Goal: Information Seeking & Learning: Learn about a topic

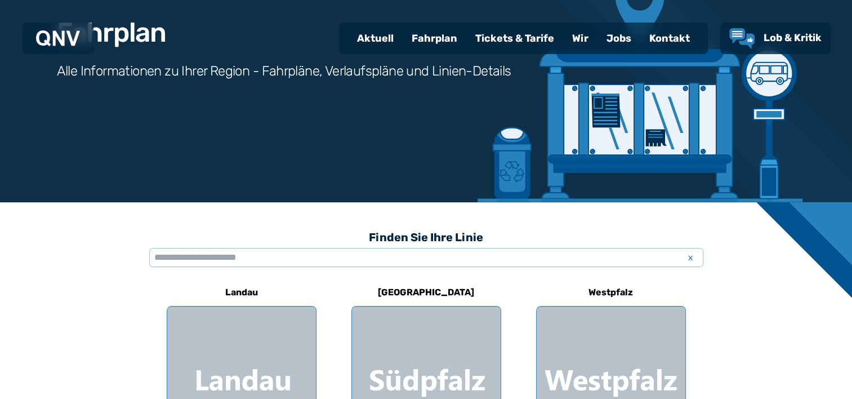
scroll to position [203, 0]
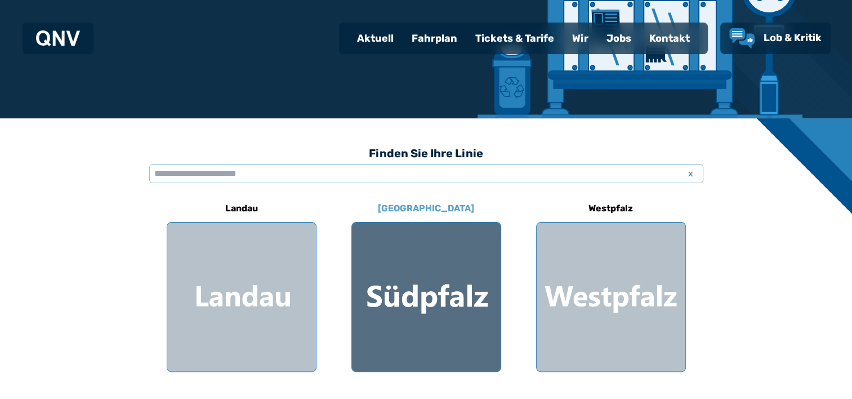
click at [450, 313] on div at bounding box center [426, 296] width 149 height 149
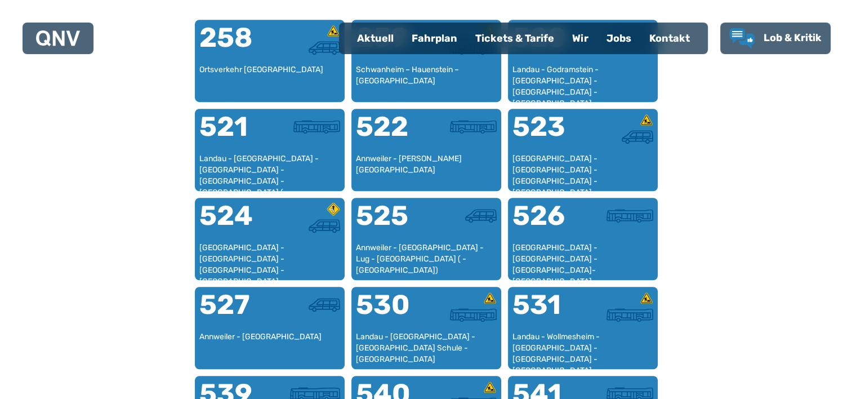
scroll to position [730, 0]
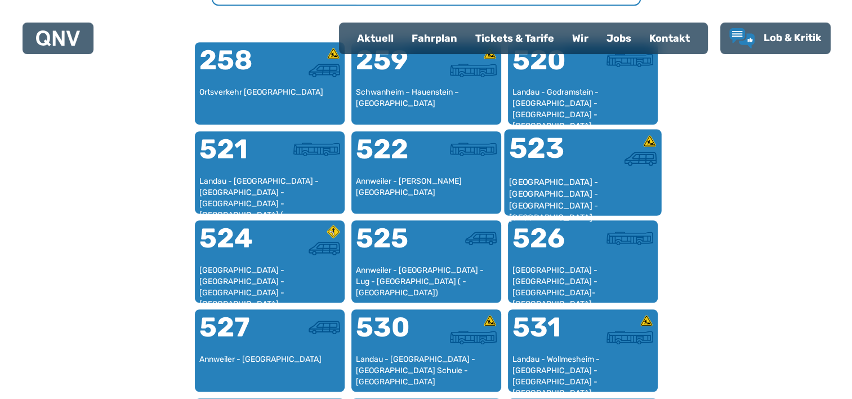
click at [589, 170] on div at bounding box center [620, 155] width 74 height 42
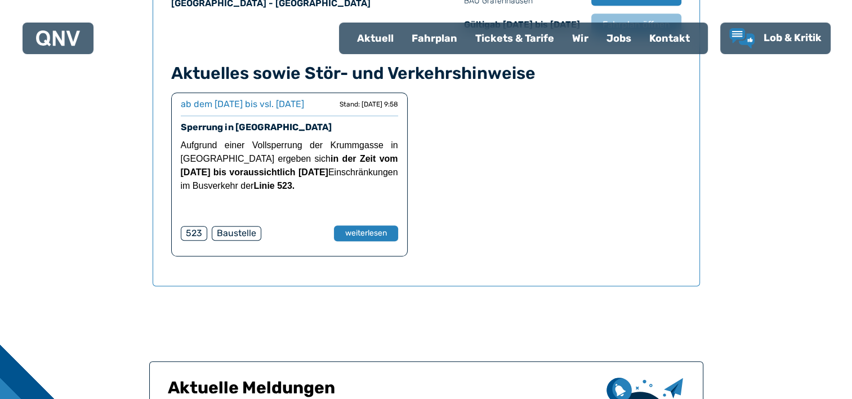
scroll to position [877, 0]
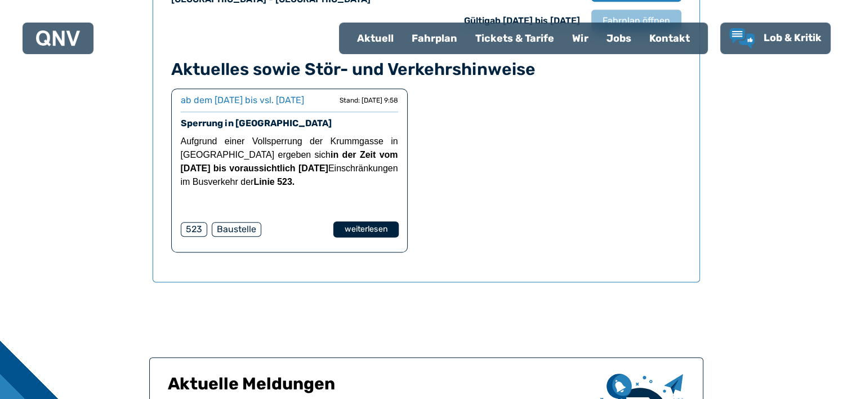
click at [351, 238] on button "weiterlesen" at bounding box center [365, 229] width 65 height 16
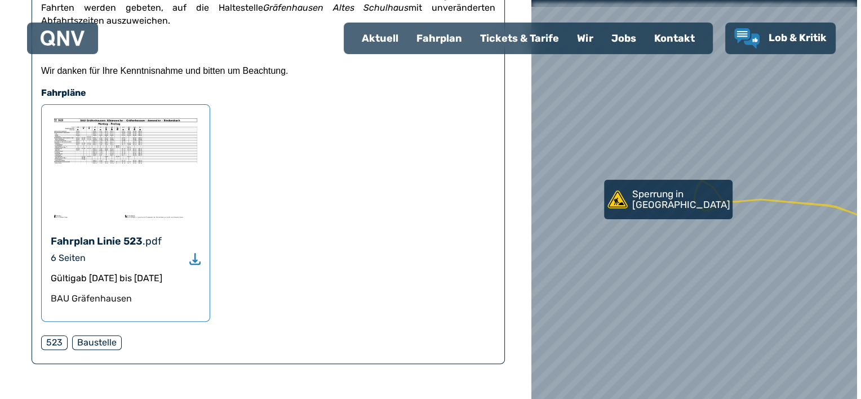
scroll to position [293, 0]
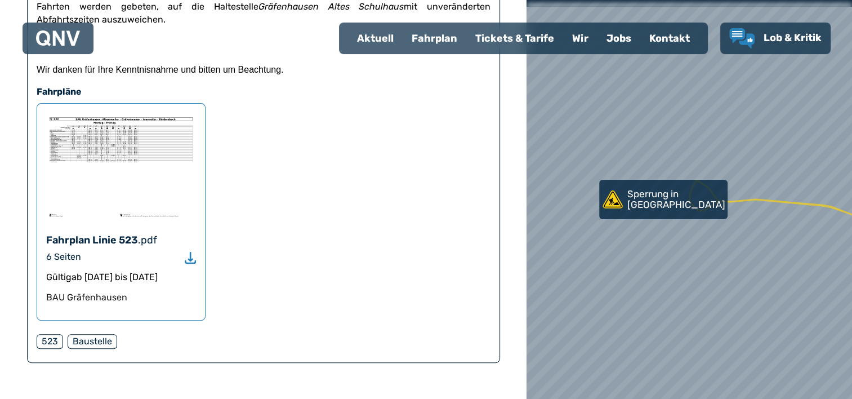
click at [117, 133] on img at bounding box center [121, 166] width 150 height 107
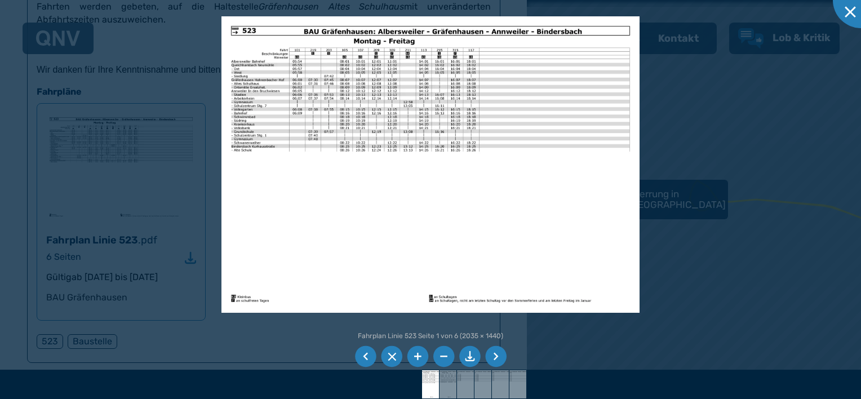
click at [400, 126] on img at bounding box center [430, 164] width 419 height 296
click at [416, 355] on li at bounding box center [417, 356] width 21 height 21
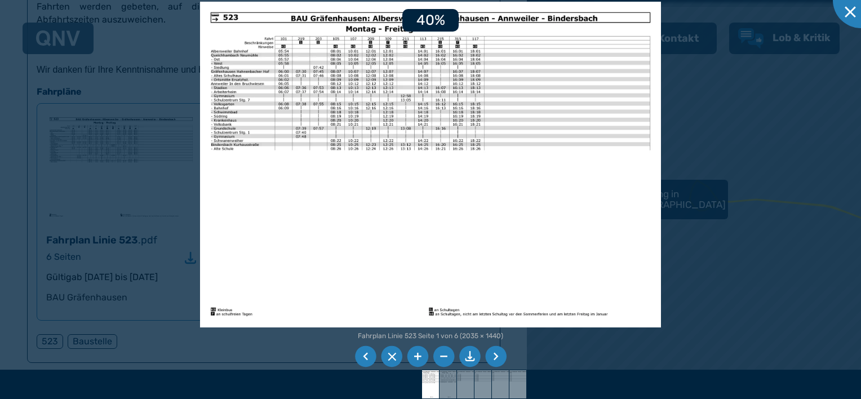
click at [416, 355] on li at bounding box center [417, 356] width 21 height 21
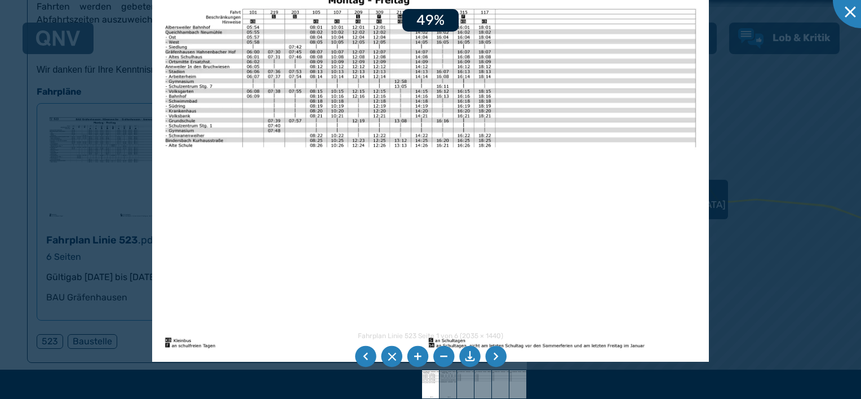
click at [416, 355] on li at bounding box center [417, 356] width 21 height 21
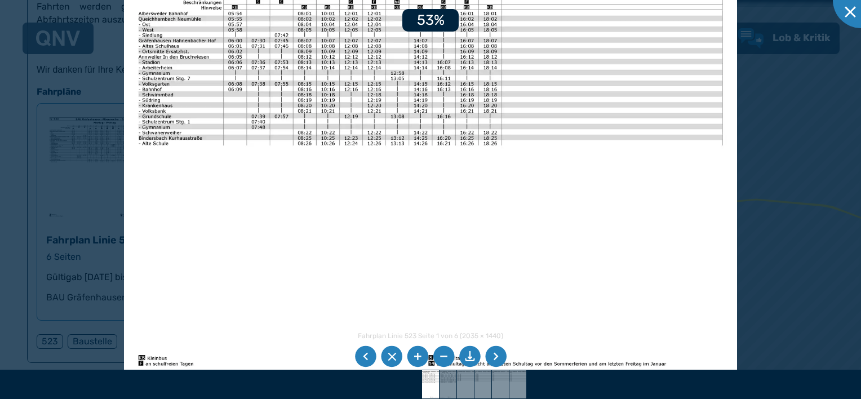
click at [416, 355] on li at bounding box center [417, 356] width 21 height 21
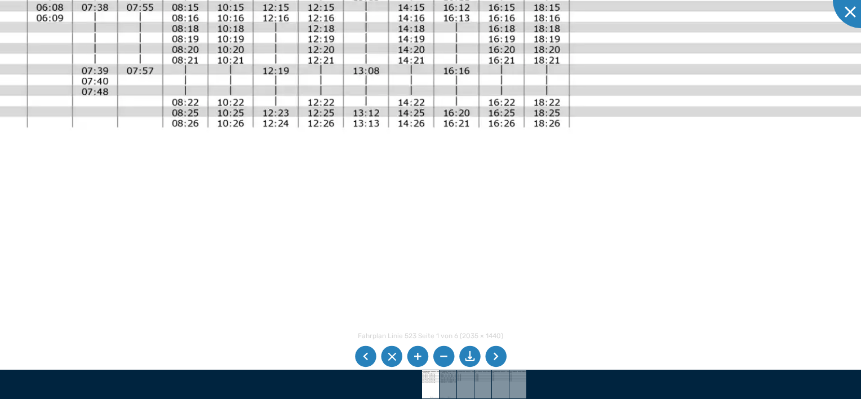
click at [438, 353] on li at bounding box center [443, 356] width 21 height 21
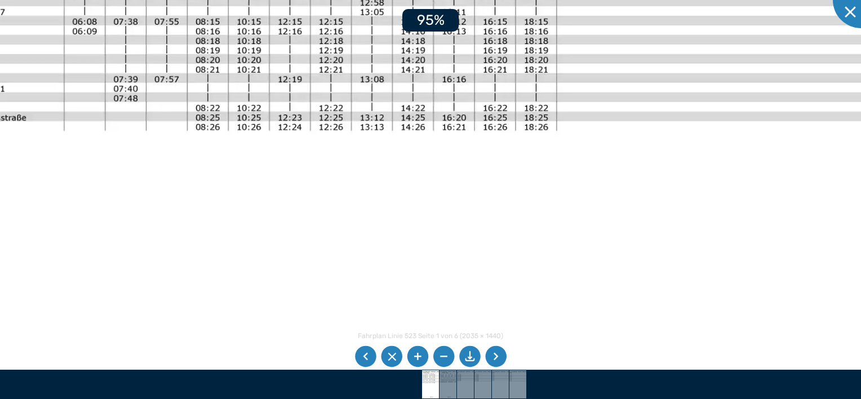
click at [438, 353] on li at bounding box center [443, 356] width 21 height 21
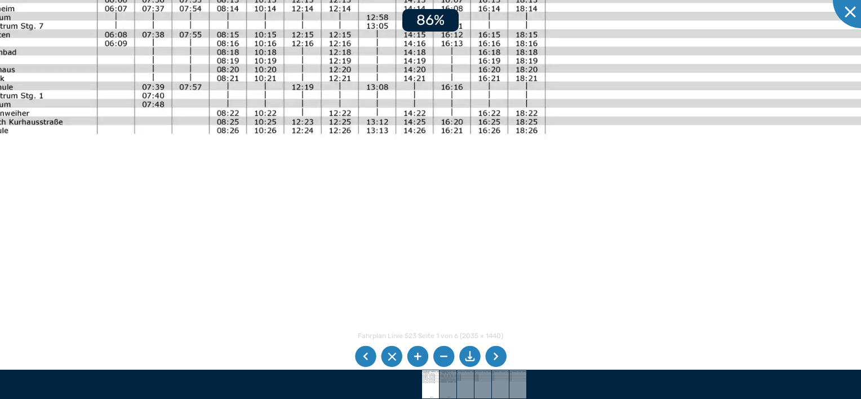
click at [438, 353] on li at bounding box center [443, 356] width 21 height 21
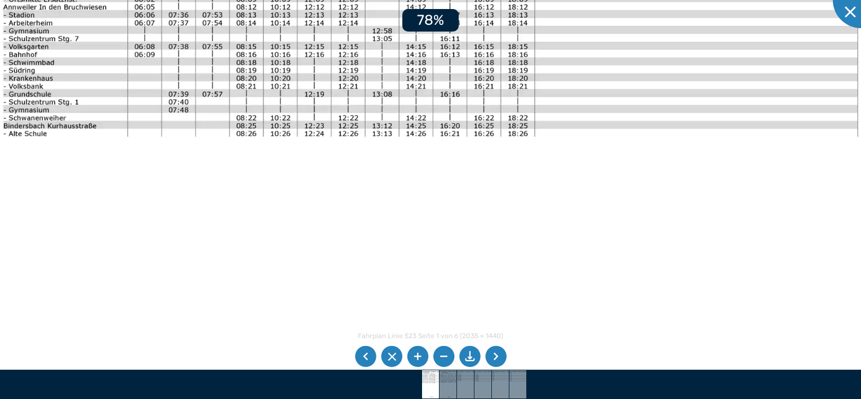
click at [438, 353] on li at bounding box center [443, 356] width 21 height 21
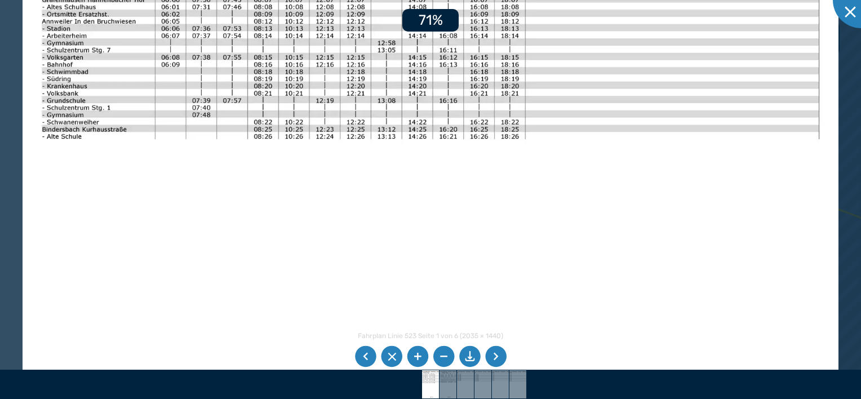
click at [438, 353] on li at bounding box center [443, 356] width 21 height 21
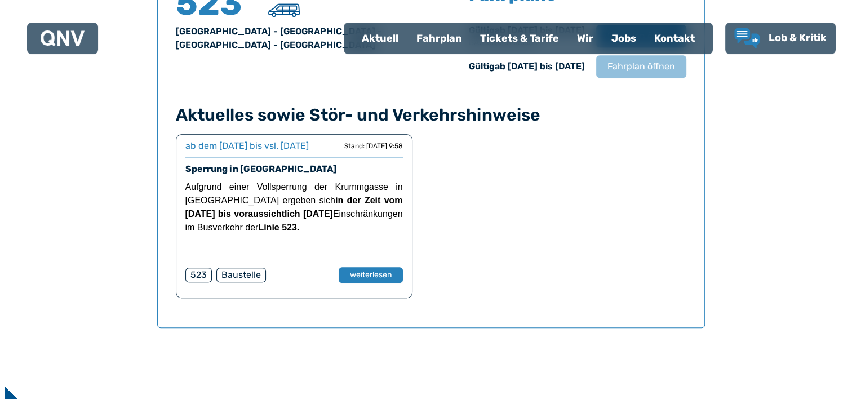
scroll to position [742, 0]
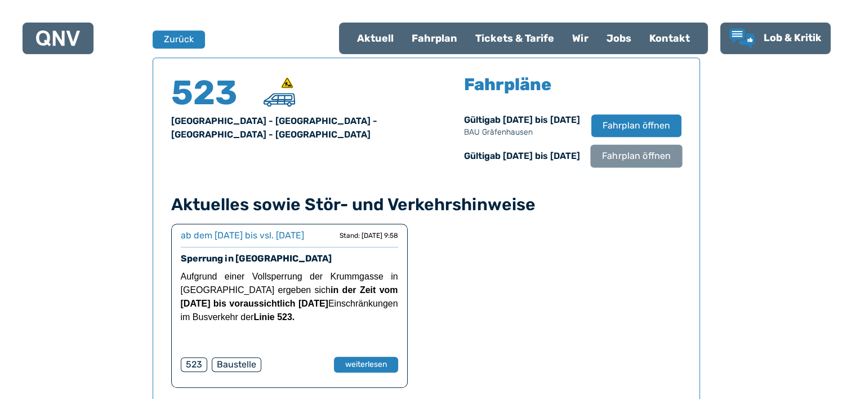
click at [622, 157] on span "Fahrplan öffnen" at bounding box center [636, 156] width 69 height 14
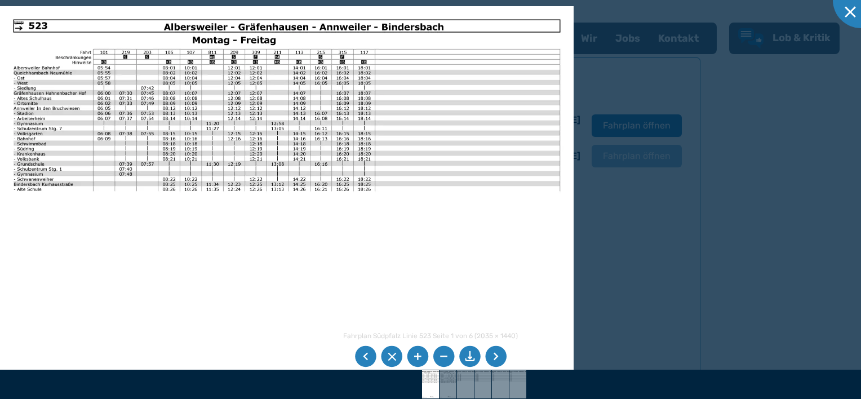
click at [493, 358] on li at bounding box center [495, 356] width 21 height 21
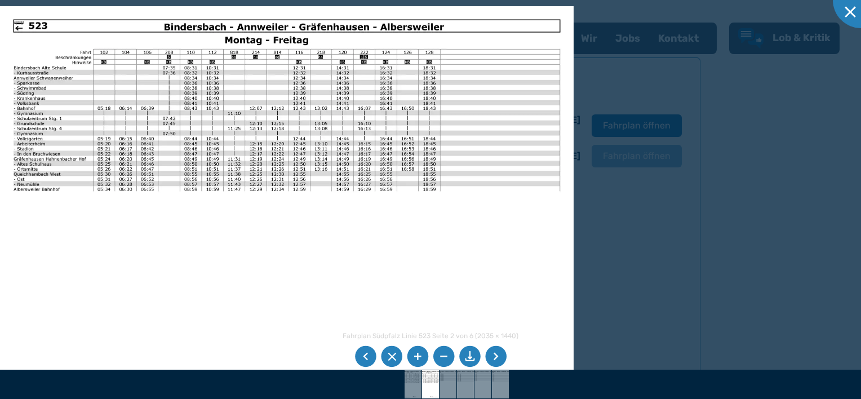
click at [364, 354] on li at bounding box center [365, 356] width 21 height 21
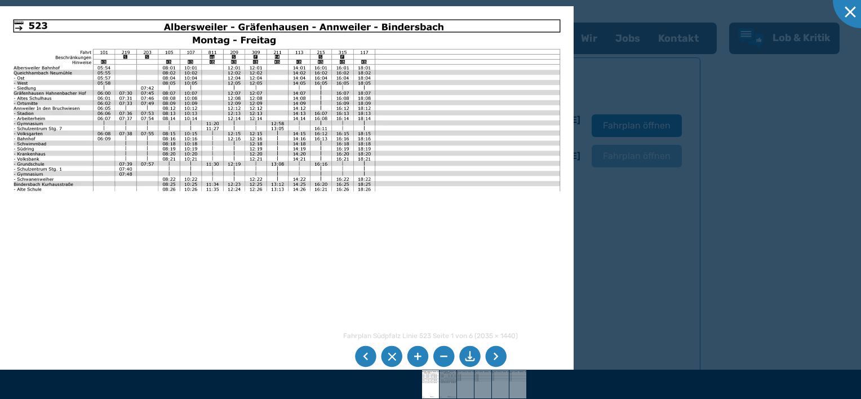
click at [496, 359] on li at bounding box center [495, 356] width 21 height 21
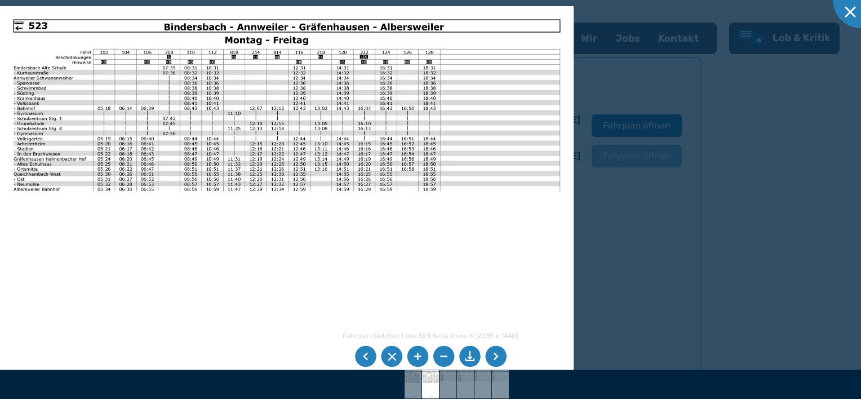
click at [496, 359] on li at bounding box center [495, 356] width 21 height 21
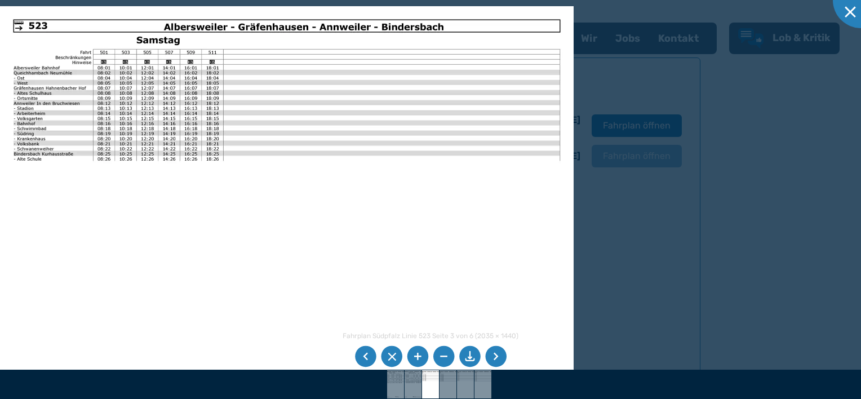
click at [496, 359] on li at bounding box center [495, 356] width 21 height 21
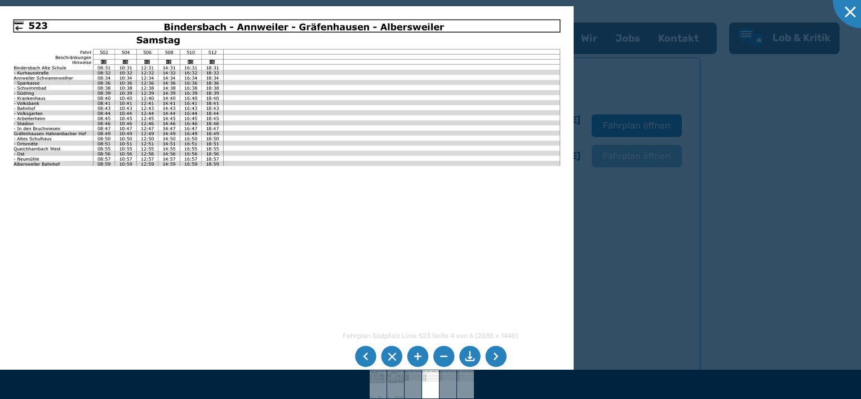
click at [498, 358] on li at bounding box center [495, 356] width 21 height 21
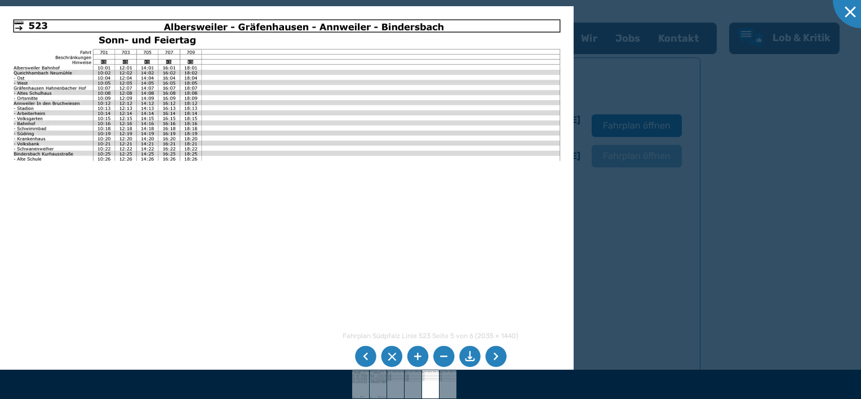
click at [498, 358] on li at bounding box center [495, 356] width 21 height 21
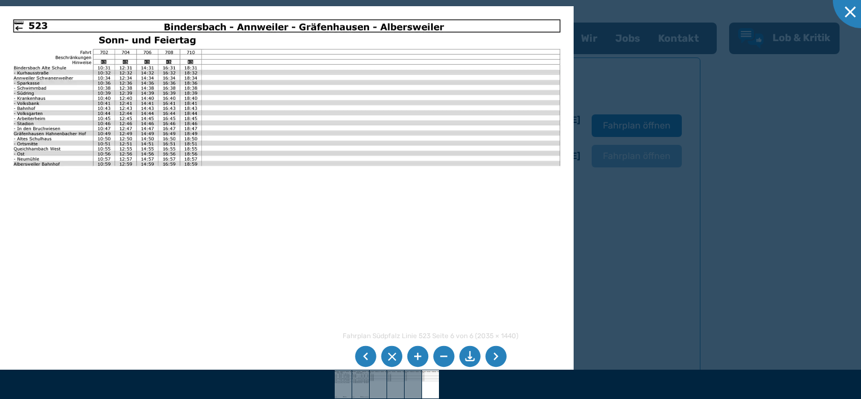
click at [412, 358] on li at bounding box center [417, 356] width 21 height 21
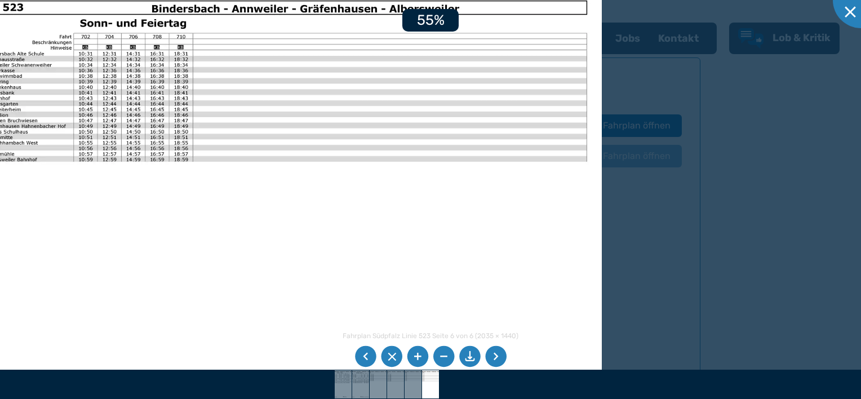
click at [412, 358] on li at bounding box center [417, 356] width 21 height 21
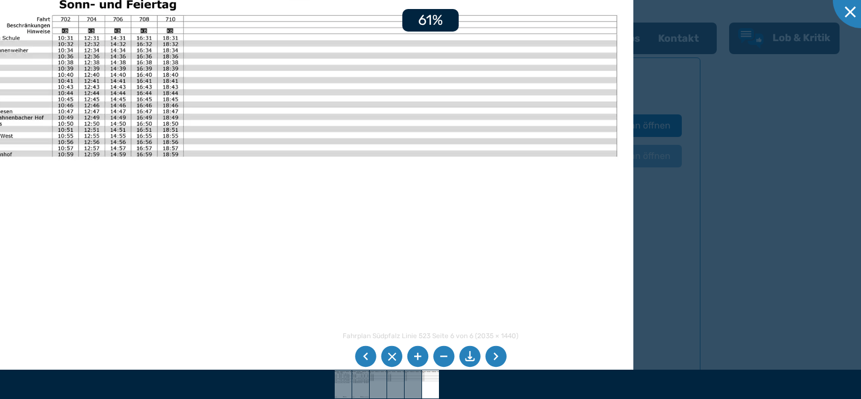
click at [412, 358] on li at bounding box center [417, 356] width 21 height 21
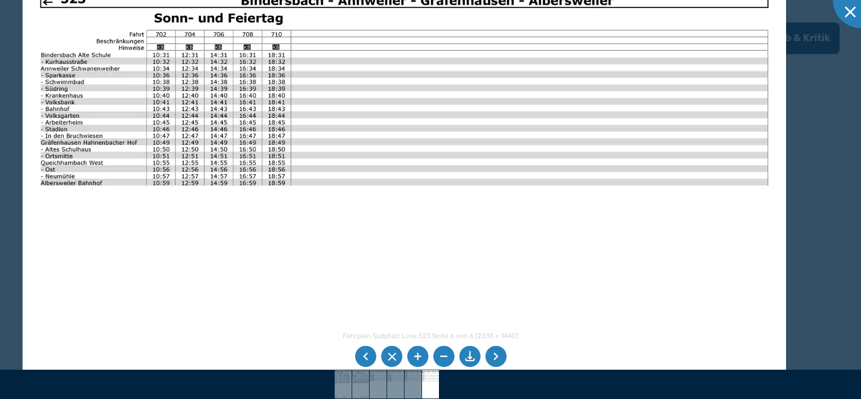
click at [383, 321] on img at bounding box center [404, 243] width 763 height 540
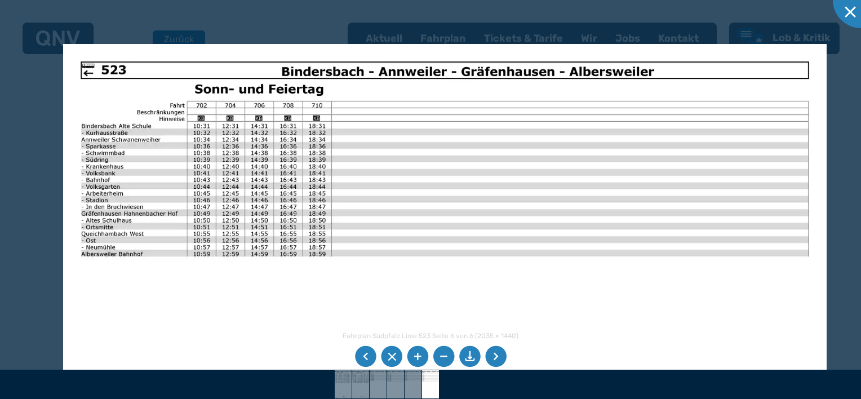
click at [131, 277] on img at bounding box center [444, 314] width 763 height 540
